Goal: Check status: Check status

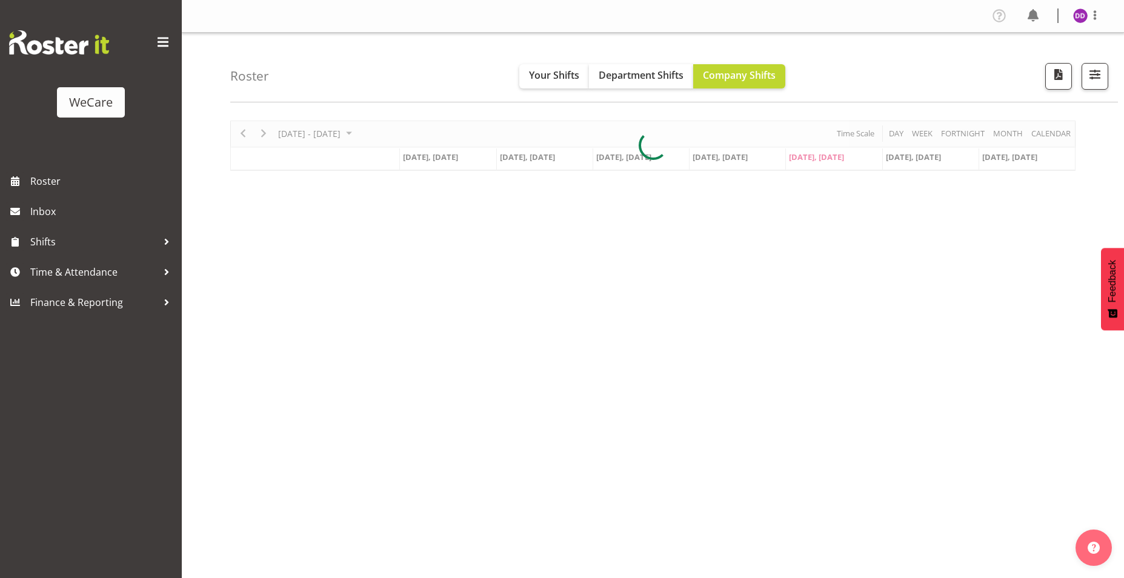
select select "location"
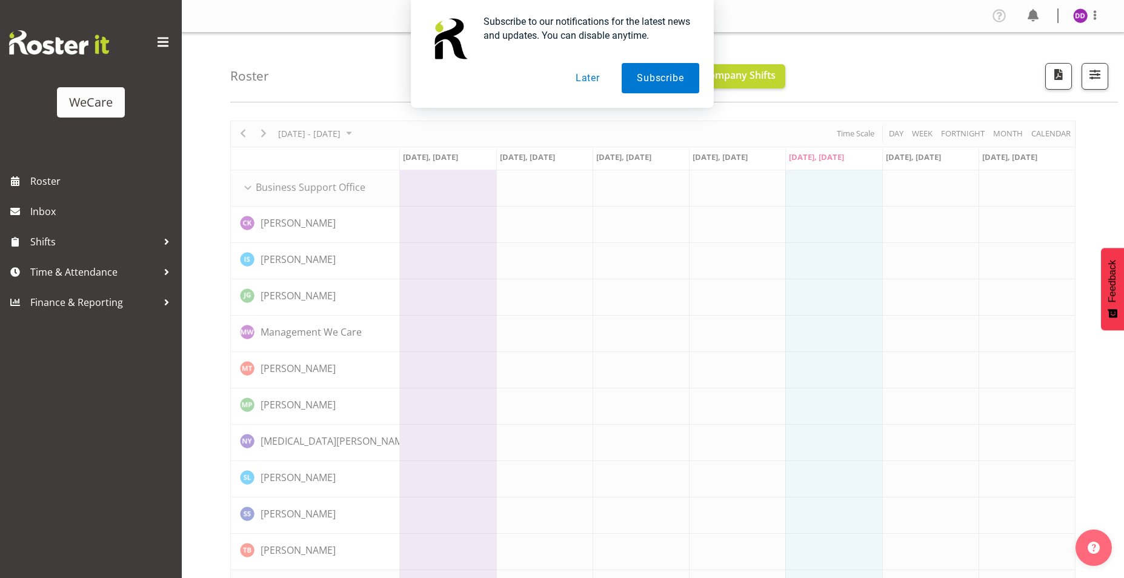
click at [595, 75] on button "Later" at bounding box center [587, 78] width 55 height 30
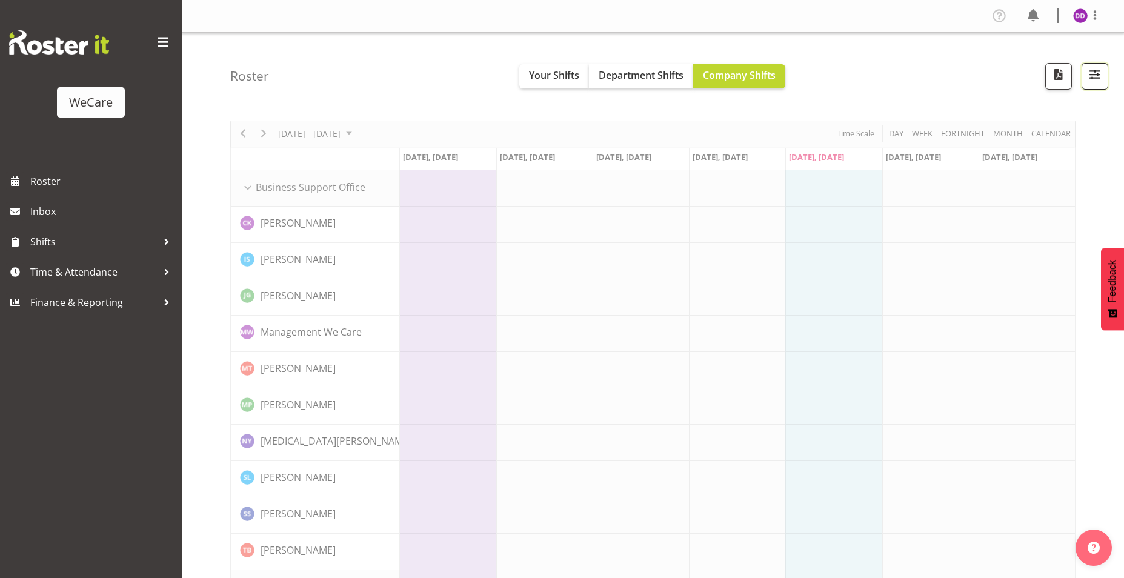
click at [1101, 79] on span "button" at bounding box center [1095, 75] width 16 height 16
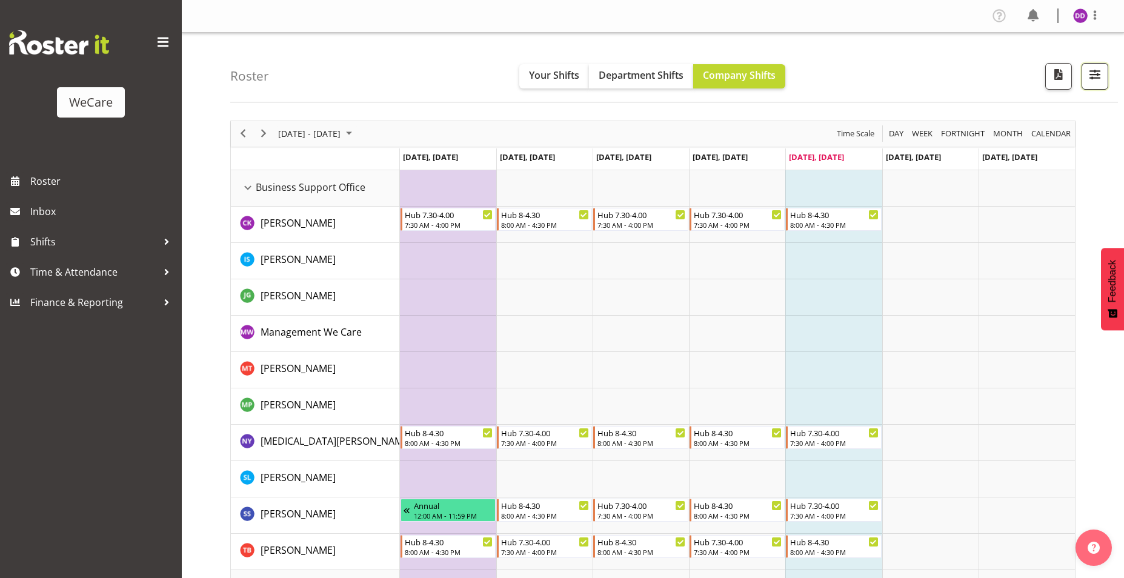
click at [1085, 76] on button "button" at bounding box center [1094, 76] width 27 height 27
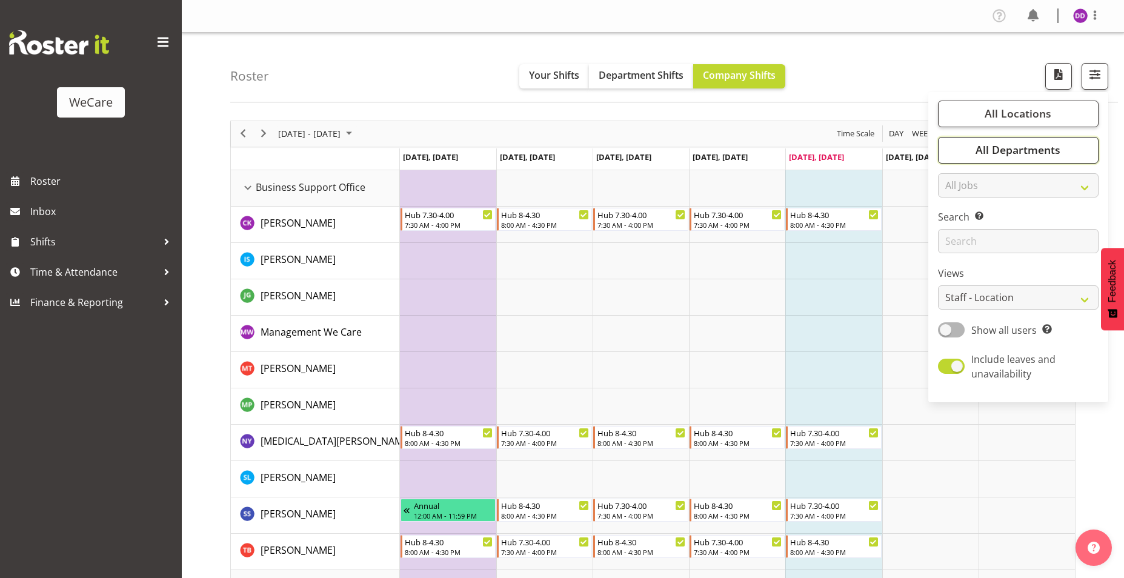
click at [1036, 145] on span "All Departments" at bounding box center [1017, 149] width 85 height 15
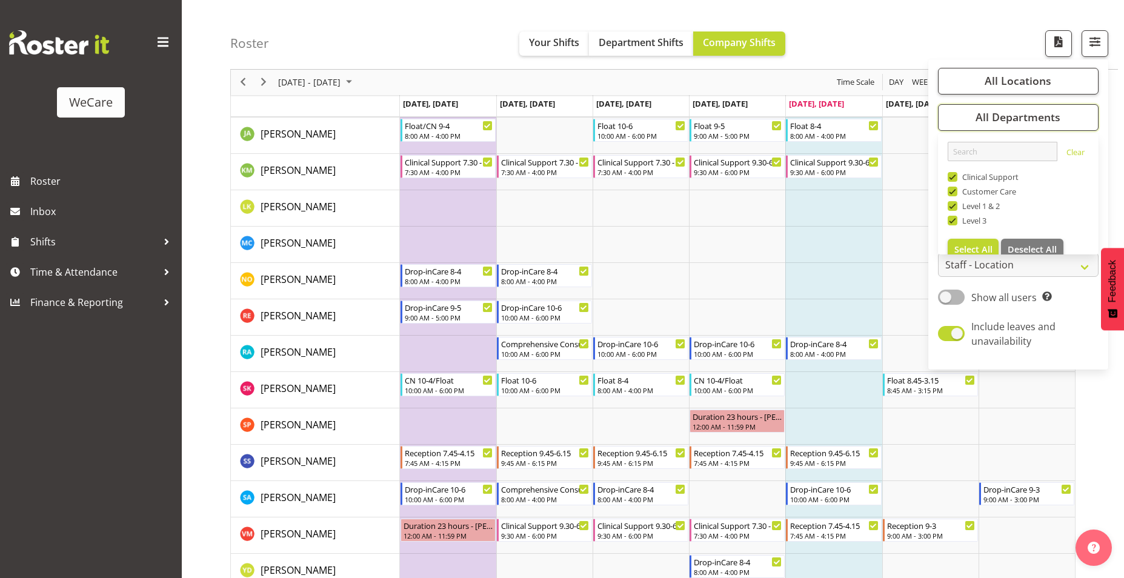
scroll to position [485, 0]
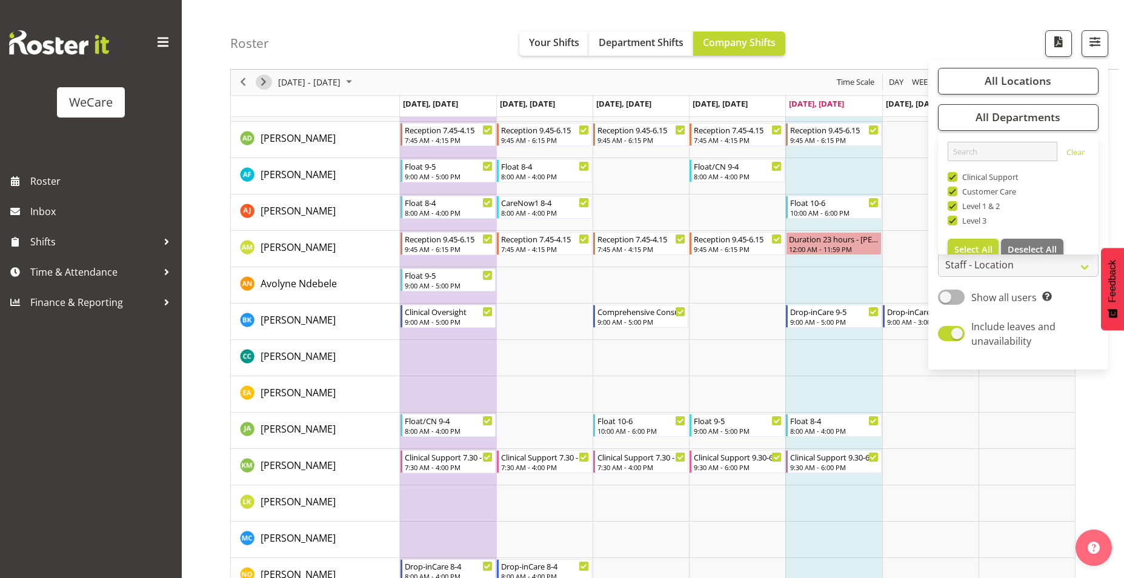
click at [263, 79] on span "Next" at bounding box center [263, 82] width 15 height 15
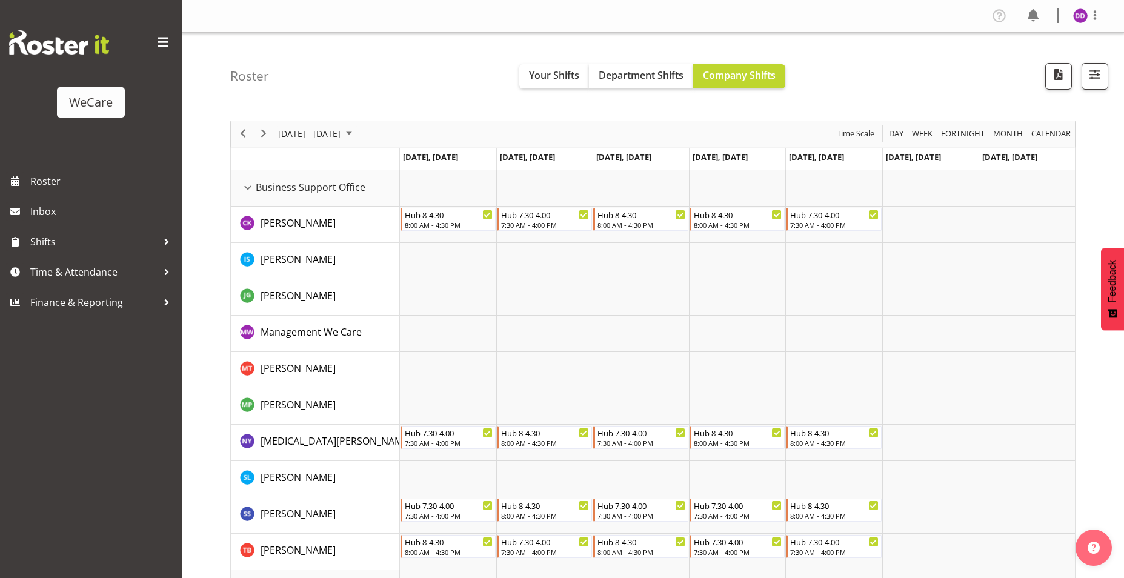
click at [233, 135] on div "previous period" at bounding box center [243, 133] width 21 height 25
